Goal: Transaction & Acquisition: Purchase product/service

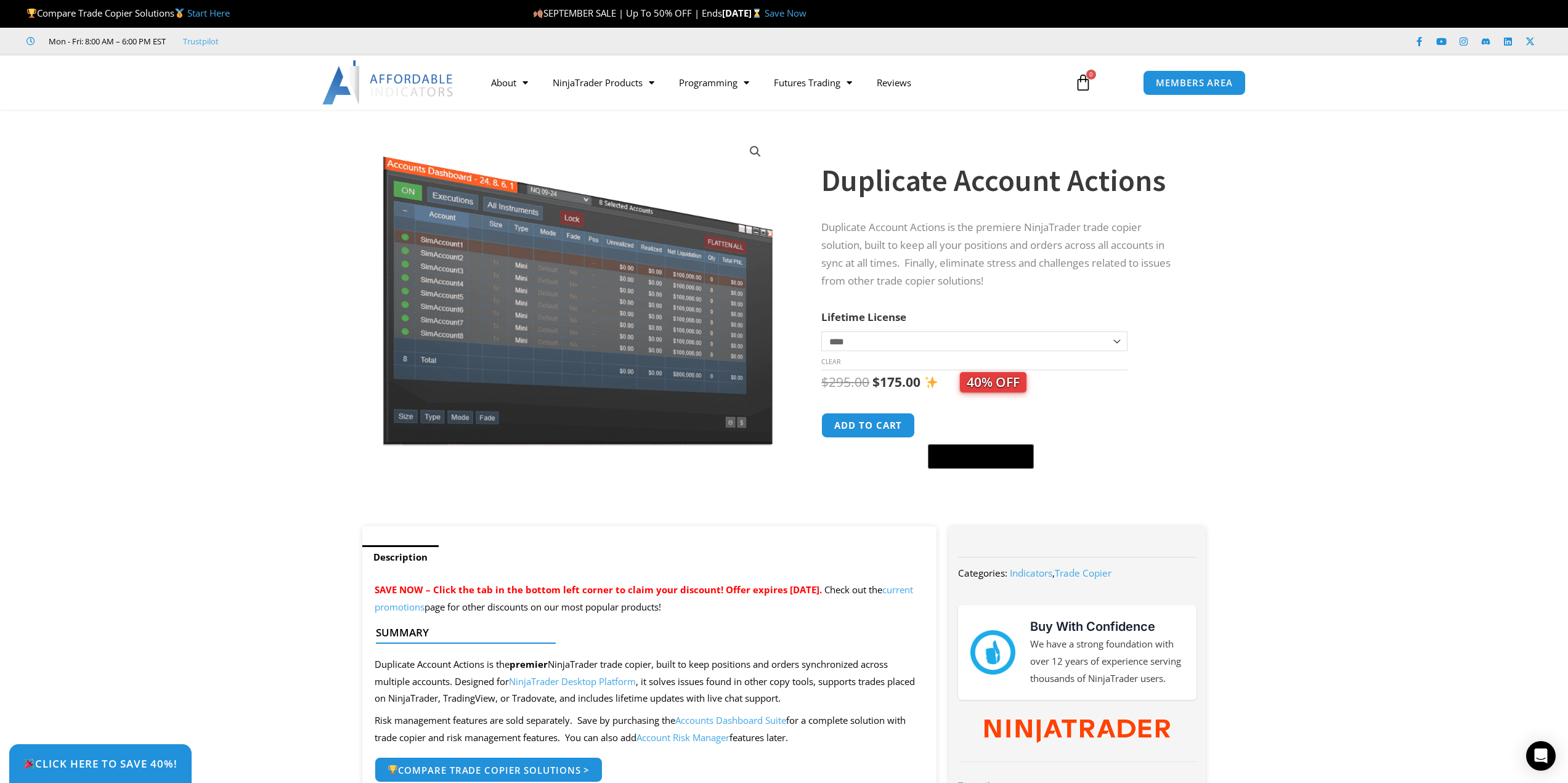
click at [408, 86] on img at bounding box center [388, 82] width 133 height 44
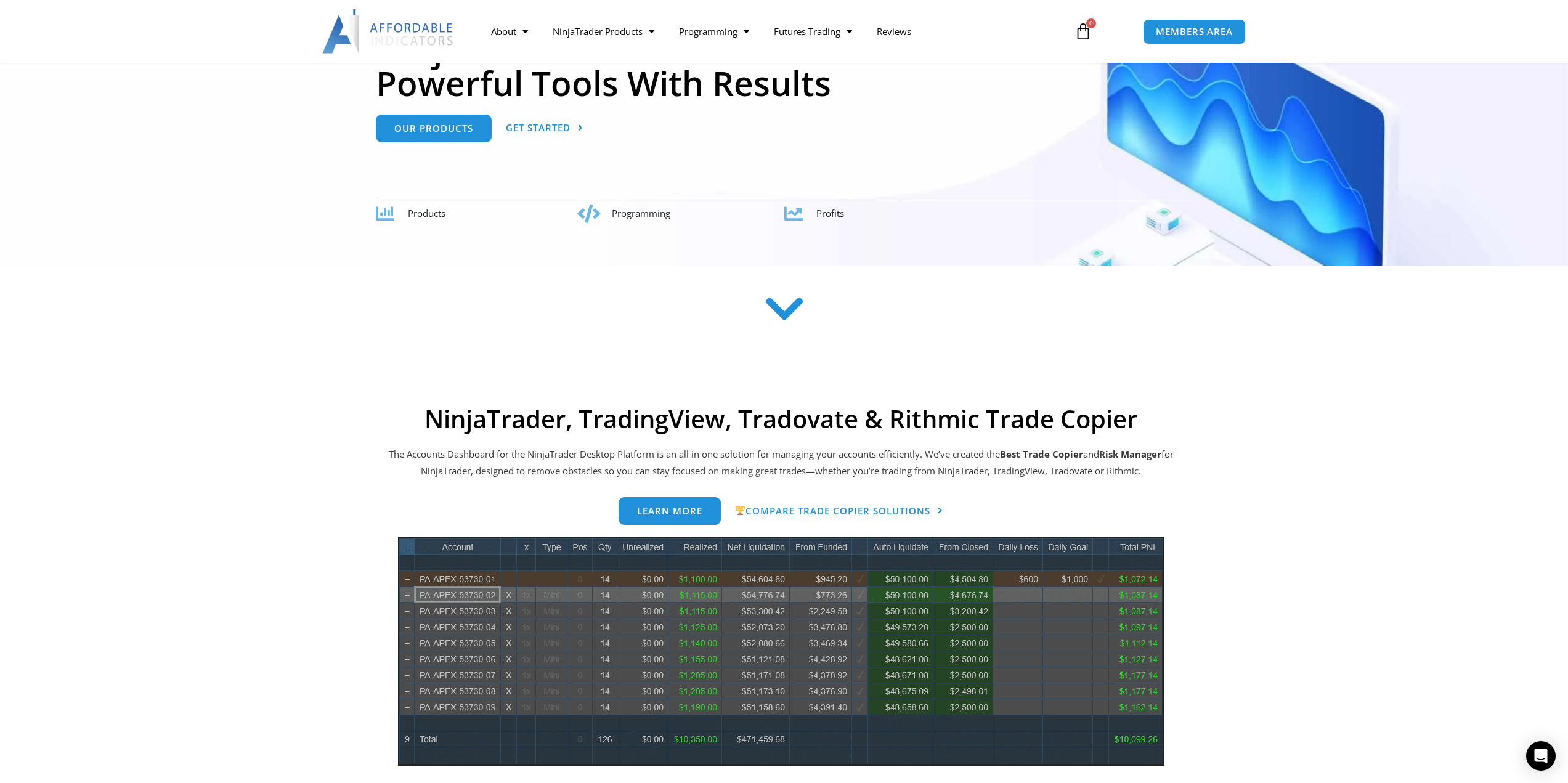
scroll to position [185, 0]
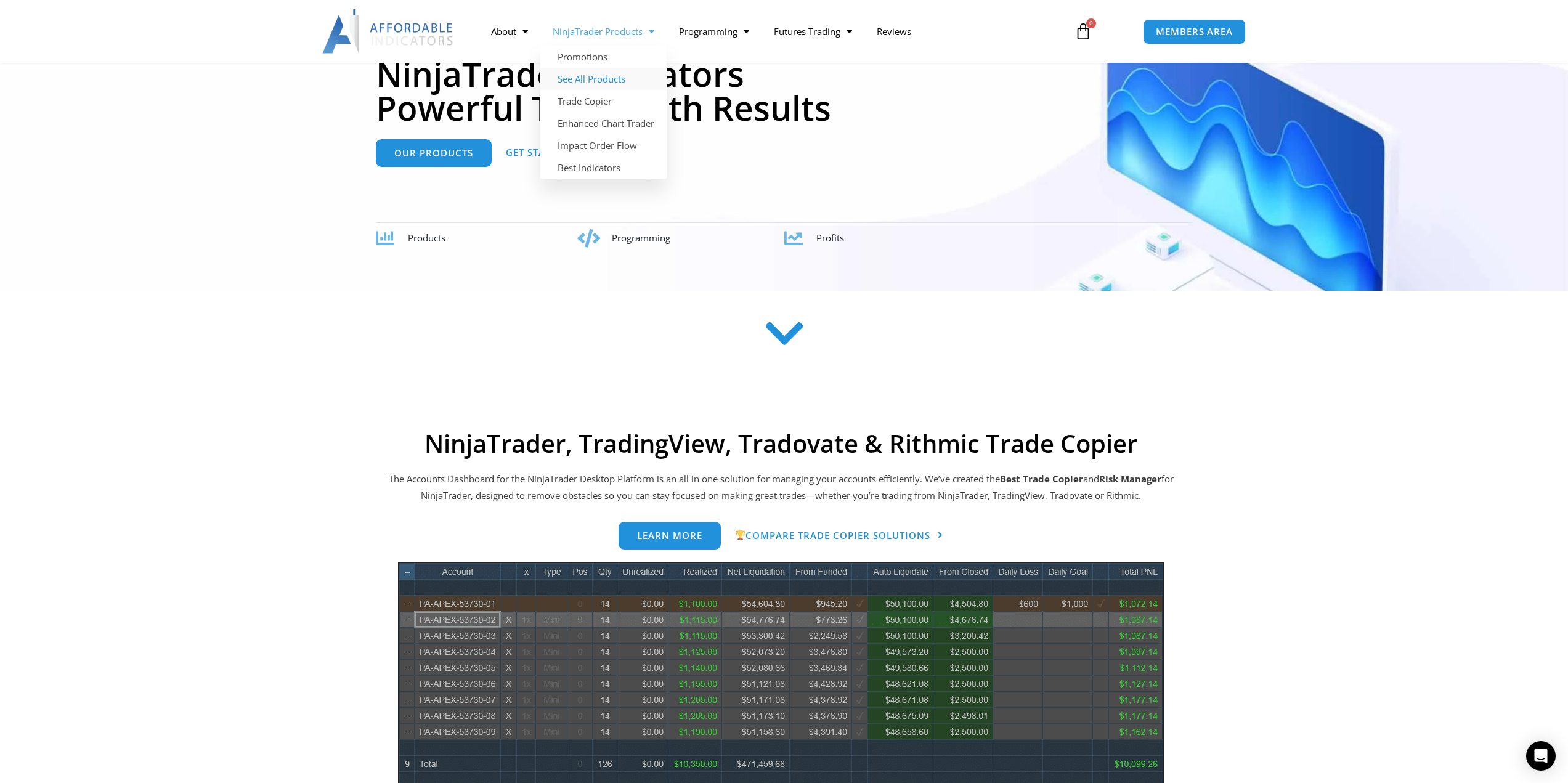
click at [598, 80] on link "See All Products" at bounding box center [603, 79] width 126 height 22
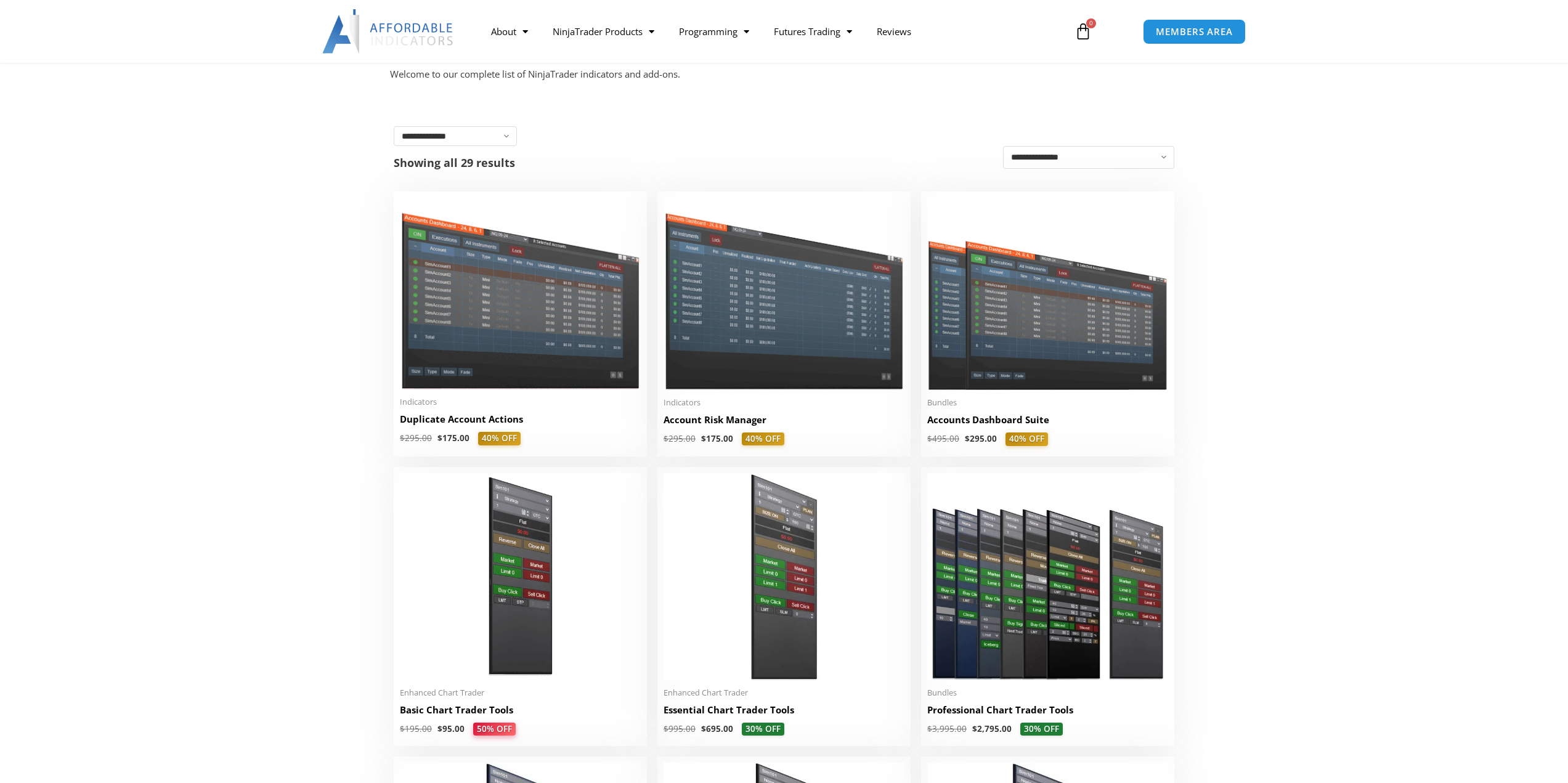
scroll to position [185, 0]
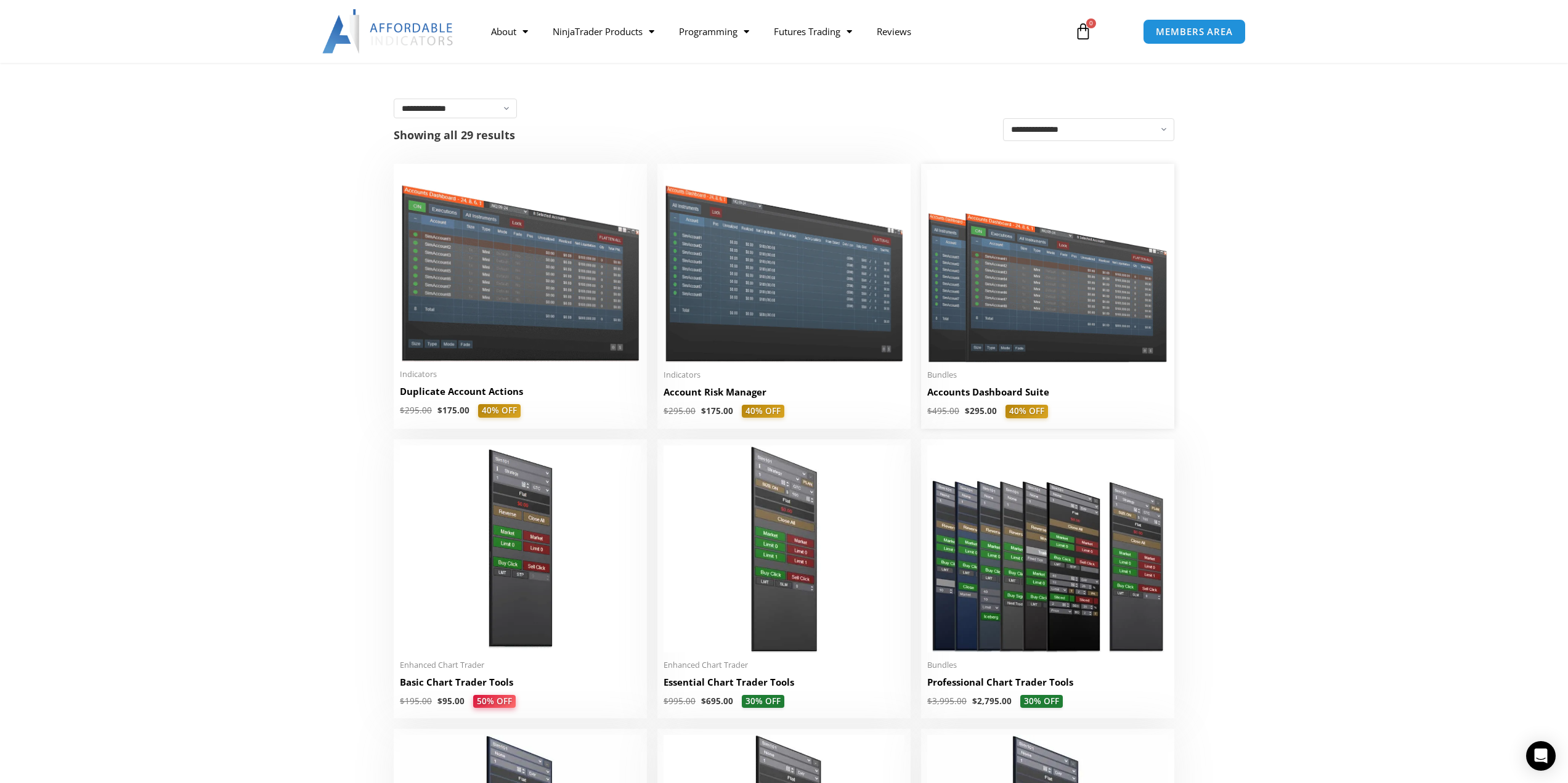
click at [1000, 355] on img at bounding box center [1048, 266] width 241 height 192
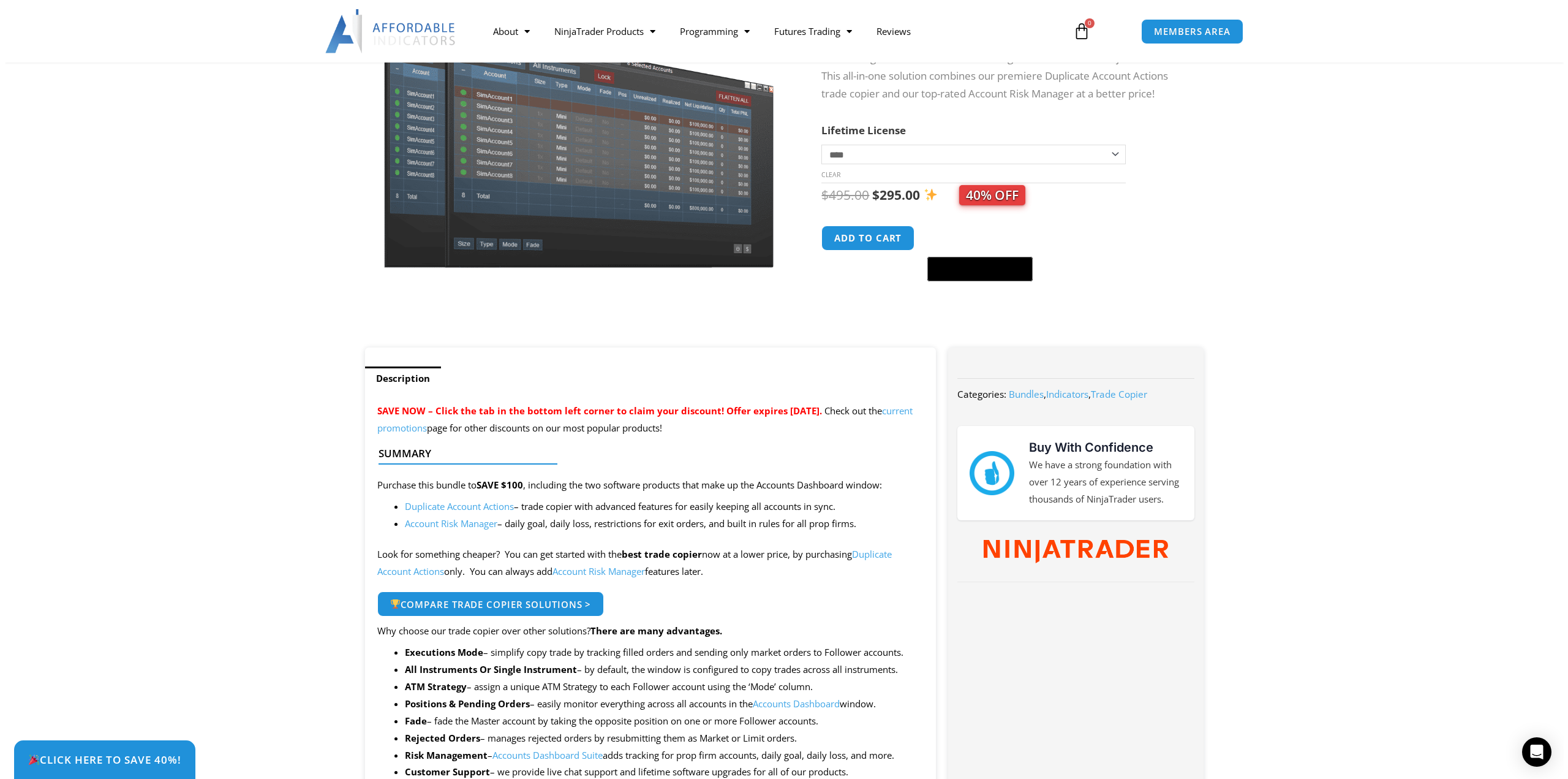
scroll to position [245, 0]
